Goal: Check status: Check status

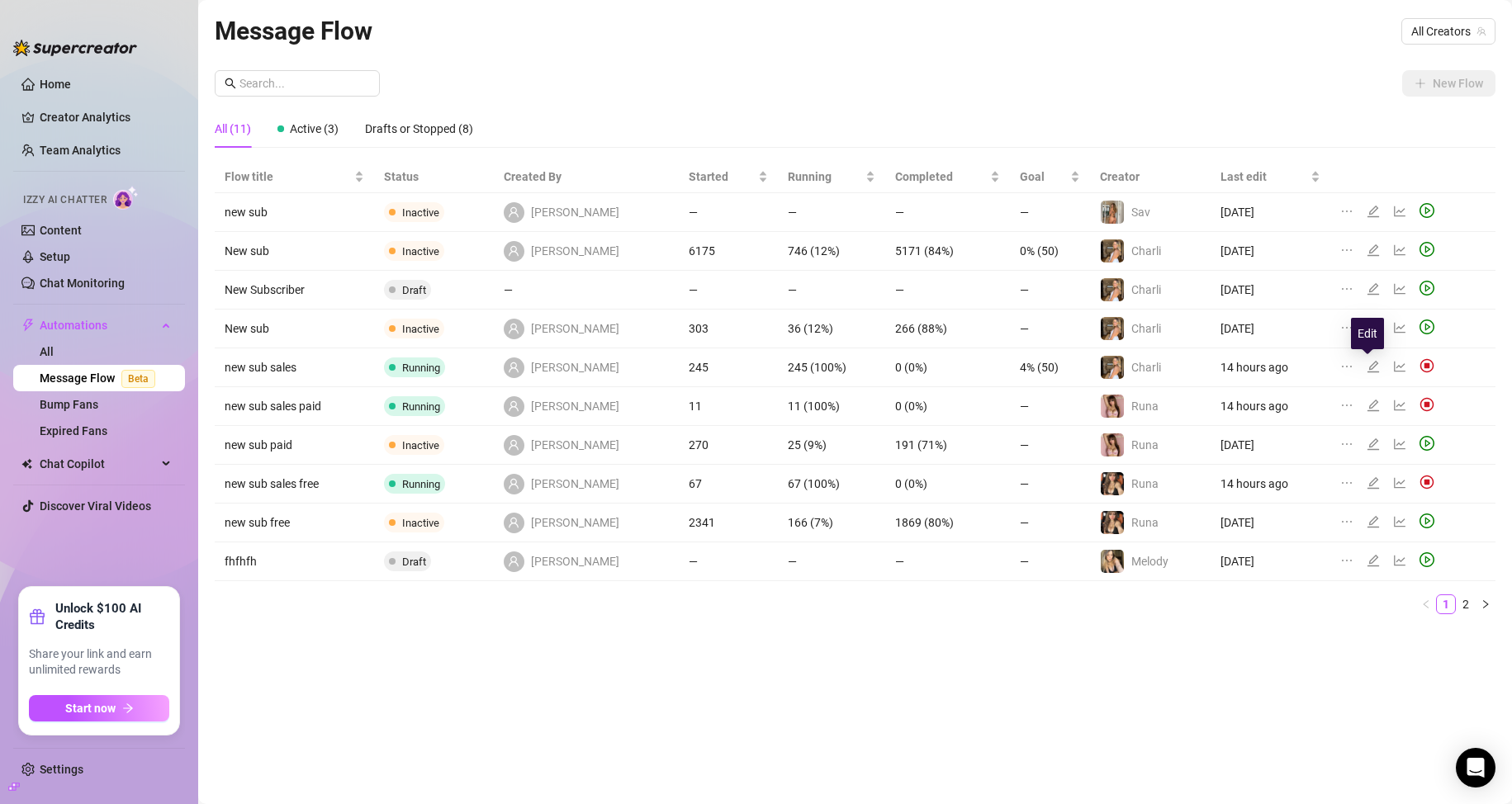
click at [1371, 367] on icon "edit" at bounding box center [1373, 366] width 14 height 14
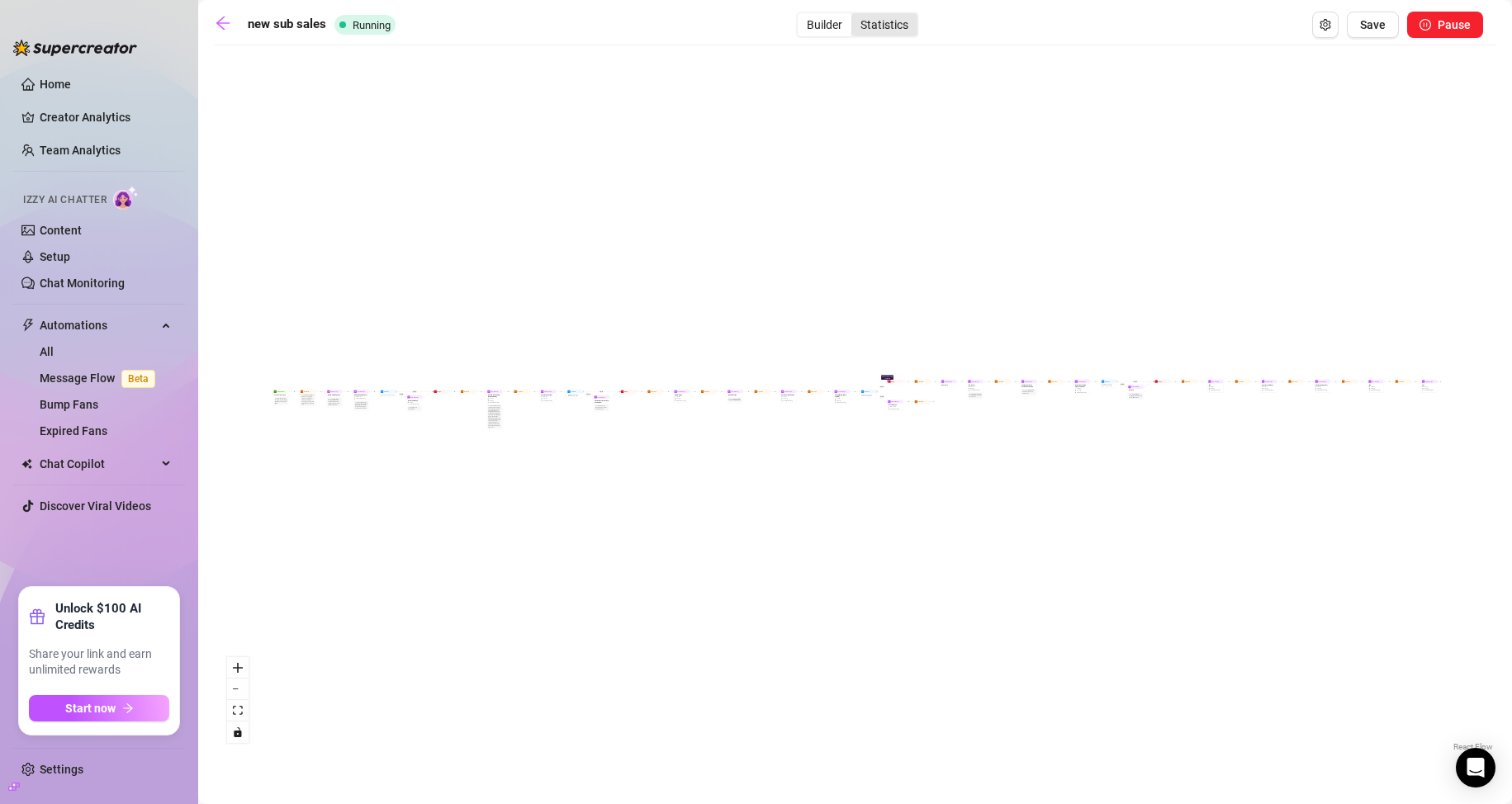
click at [882, 35] on div "Statistics" at bounding box center [884, 25] width 66 height 23
click at [855, 15] on input "Statistics" at bounding box center [855, 15] width 0 height 0
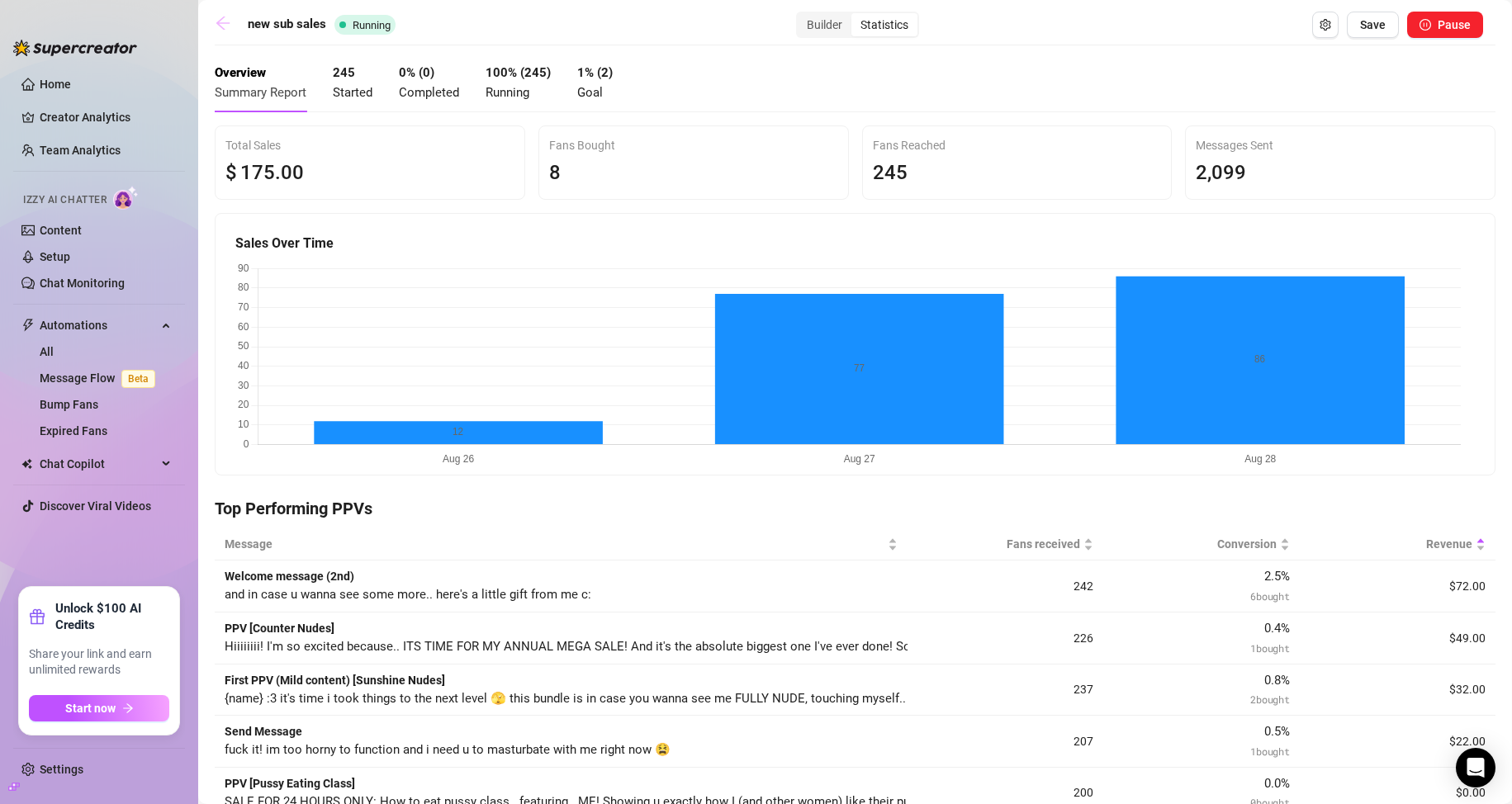
click at [232, 15] on link at bounding box center [226, 25] width 25 height 20
